Goal: Find specific page/section: Find specific page/section

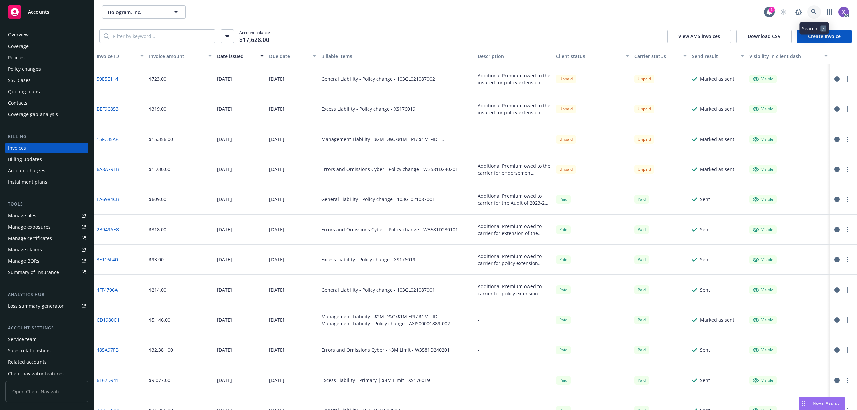
click at [815, 12] on icon at bounding box center [814, 12] width 6 height 6
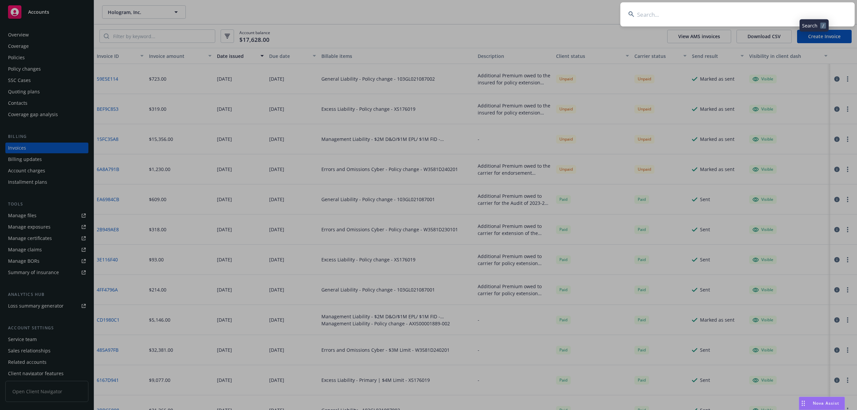
click at [714, 21] on input at bounding box center [737, 14] width 234 height 24
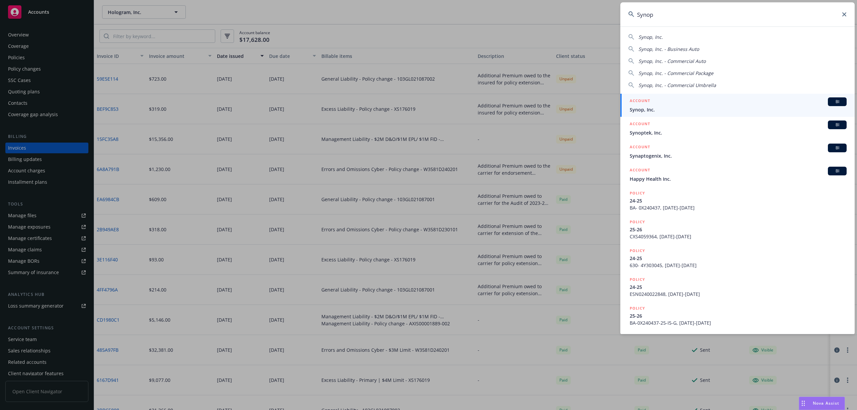
type input "Synop"
click at [664, 105] on div "ACCOUNT BI" at bounding box center [737, 101] width 217 height 9
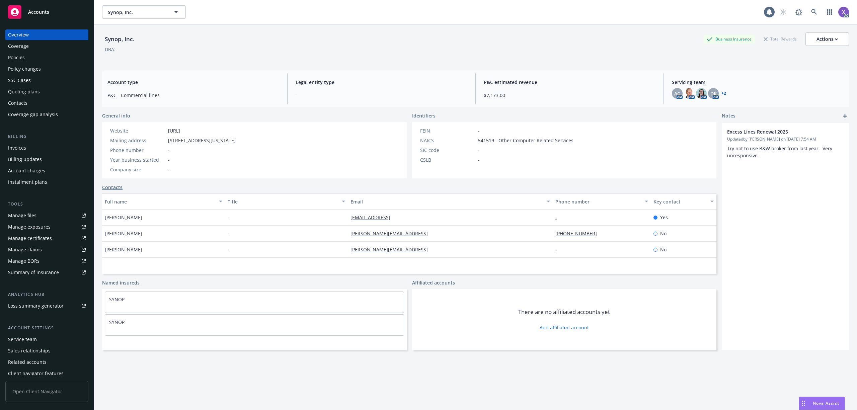
click at [21, 150] on div "Invoices" at bounding box center [17, 148] width 18 height 11
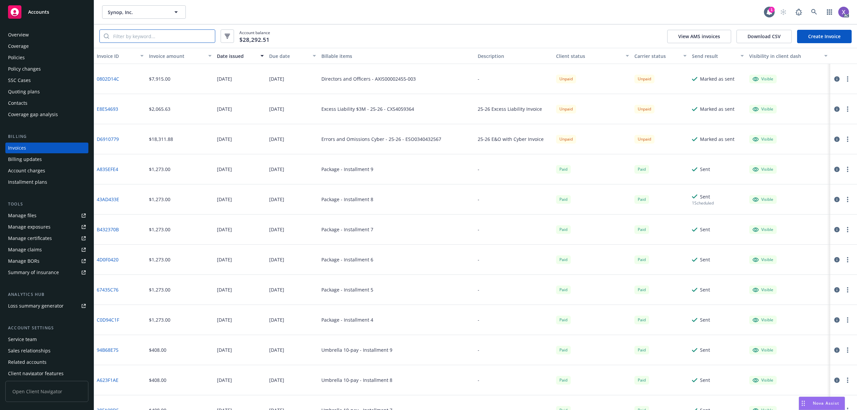
click at [145, 31] on input "search" at bounding box center [162, 36] width 106 height 13
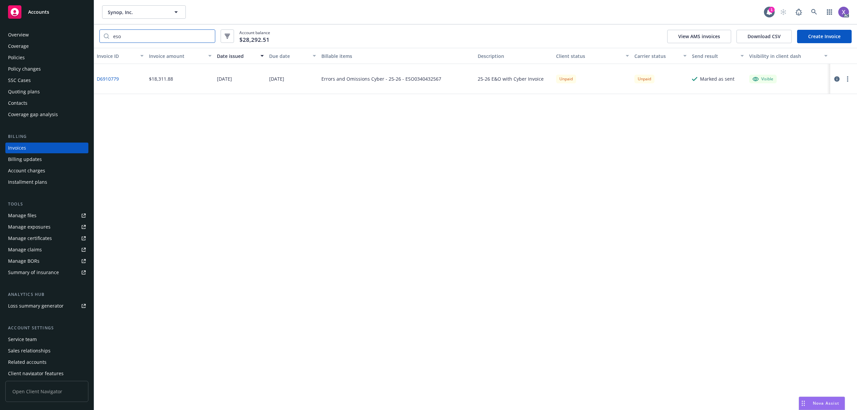
type input "eso"
click at [19, 56] on div "Policies" at bounding box center [16, 57] width 17 height 11
